Goal: Check status: Check status

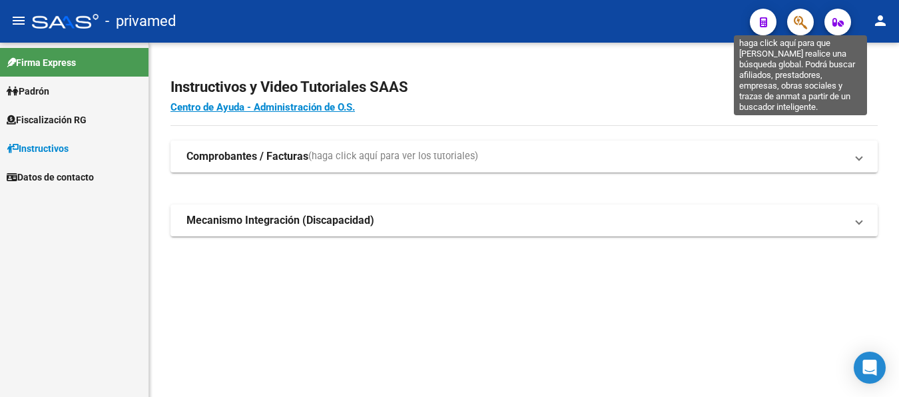
click at [801, 27] on icon "button" at bounding box center [800, 22] width 13 height 15
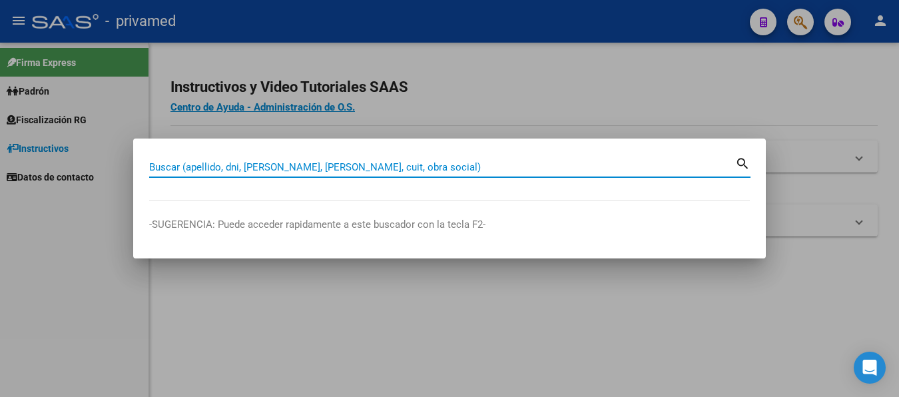
paste input "20348885201"
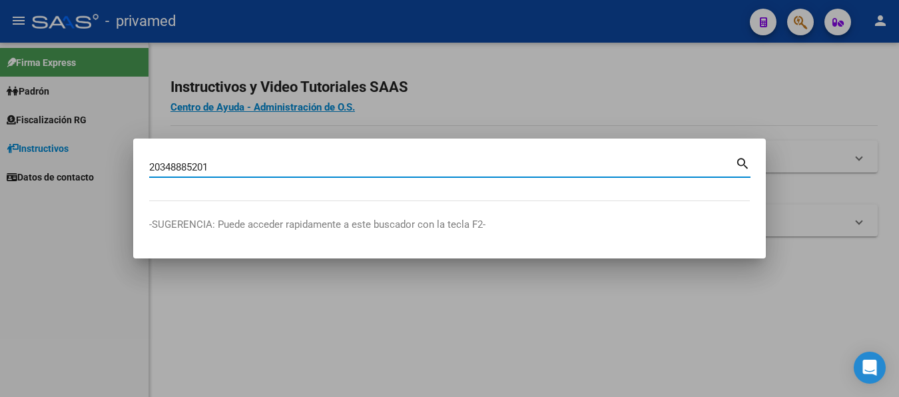
type input "20348885201"
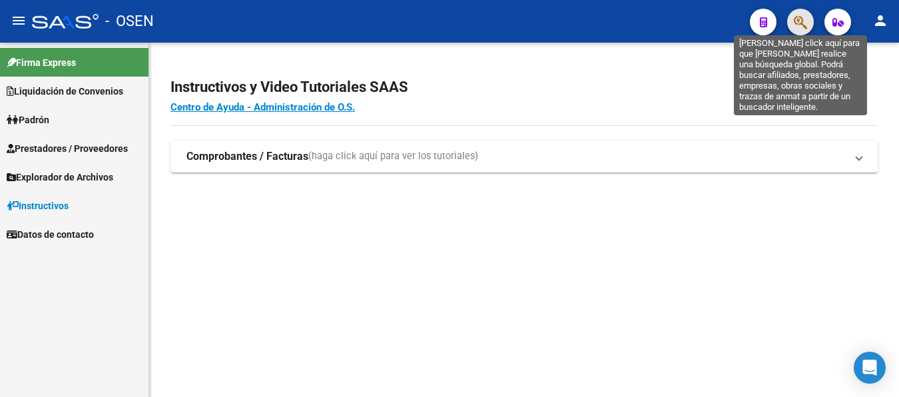
click at [803, 26] on icon "button" at bounding box center [800, 22] width 13 height 15
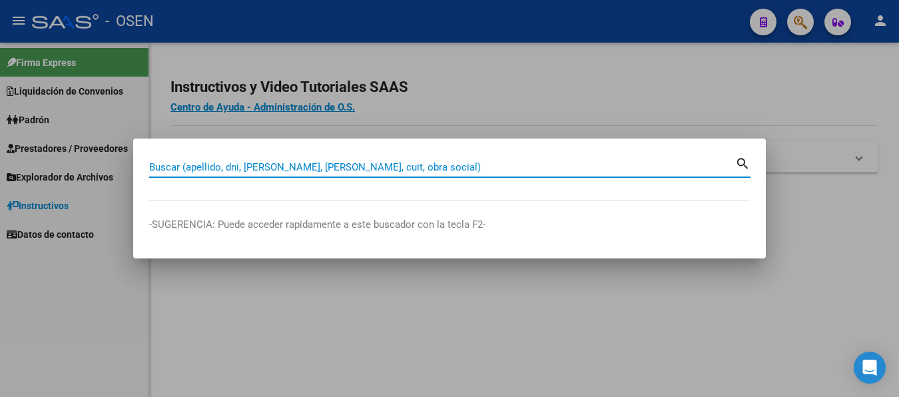
paste input "20348885201"
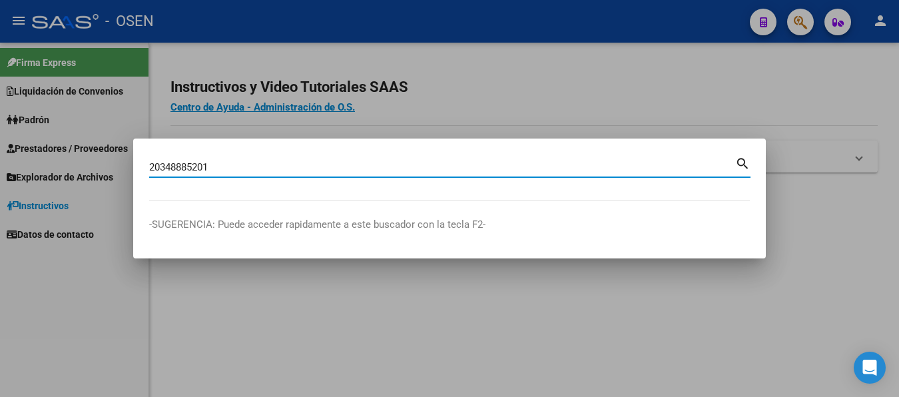
type input "20348885201"
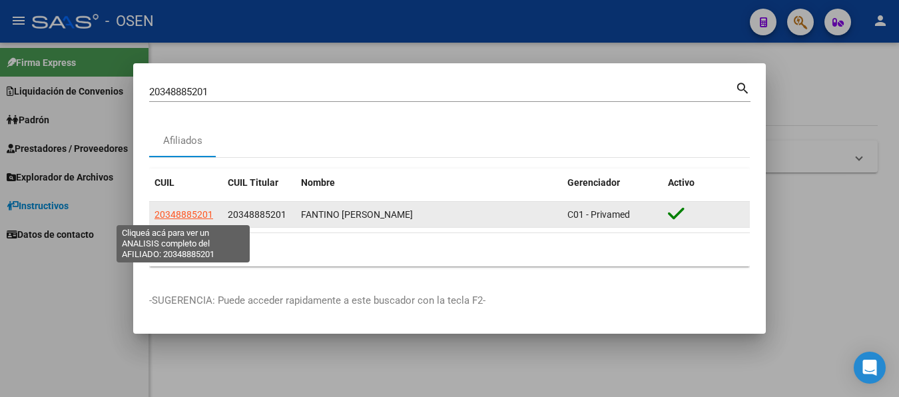
click at [200, 219] on span "20348885201" at bounding box center [184, 214] width 59 height 11
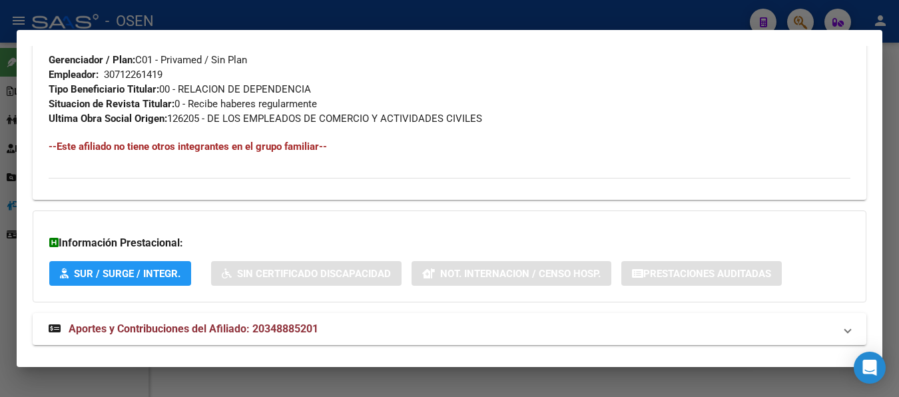
scroll to position [707, 0]
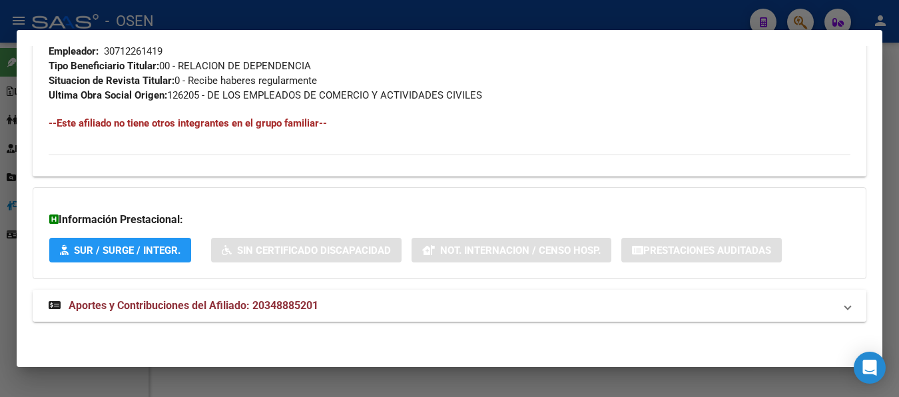
click at [210, 303] on span "Aportes y Contribuciones del Afiliado: 20348885201" at bounding box center [194, 305] width 250 height 13
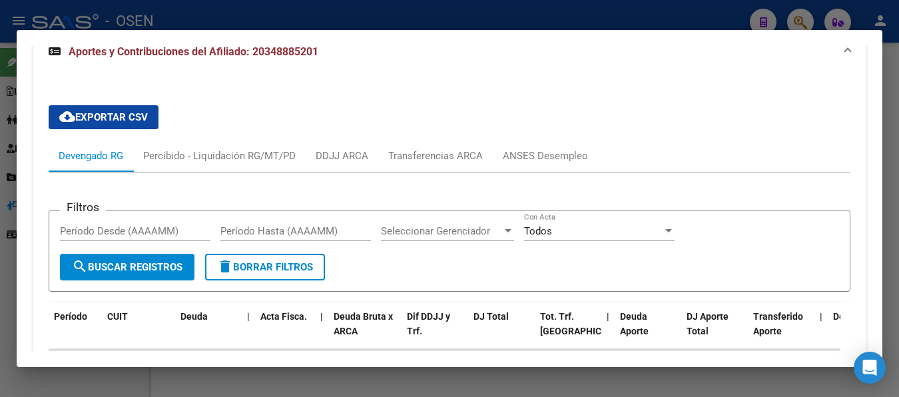
scroll to position [909, 0]
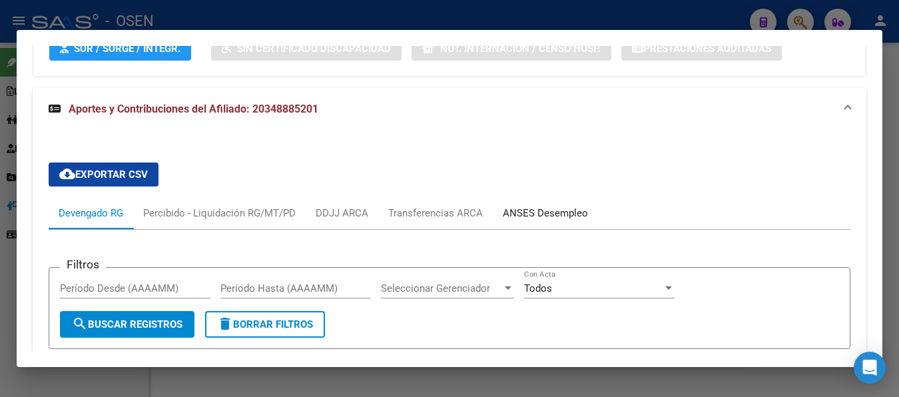
click at [539, 208] on div "ANSES Desempleo" at bounding box center [545, 213] width 85 height 15
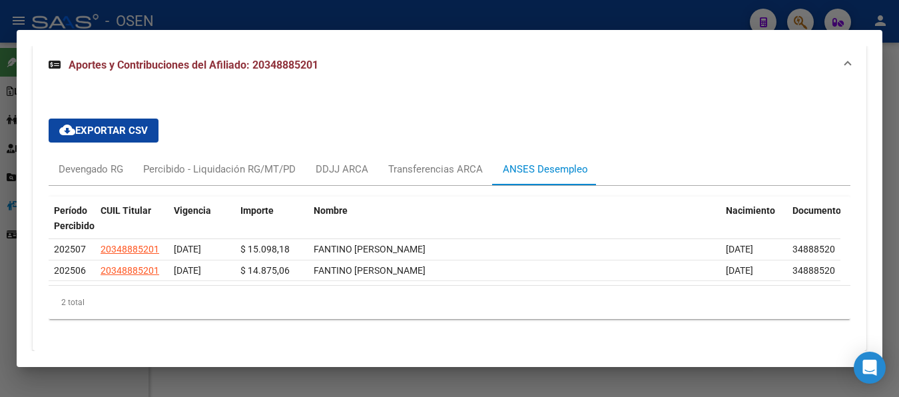
scroll to position [983, 0]
